Goal: Task Accomplishment & Management: Manage account settings

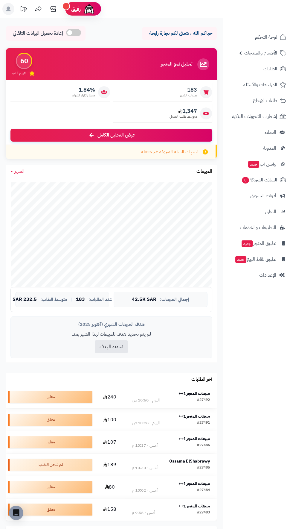
click at [202, 394] on strong "مبيعات المتجر 1++" at bounding box center [194, 393] width 31 height 6
